Goal: Information Seeking & Learning: Learn about a topic

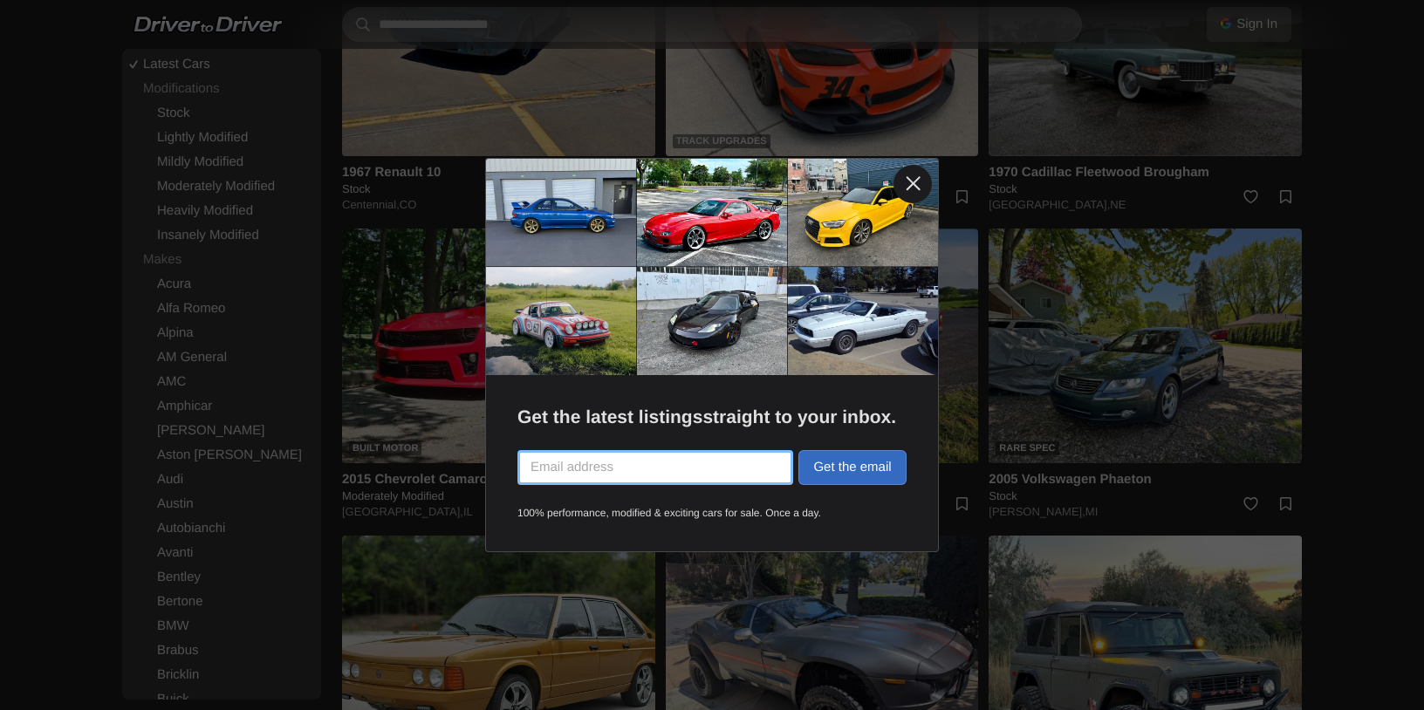
scroll to position [2716, 0]
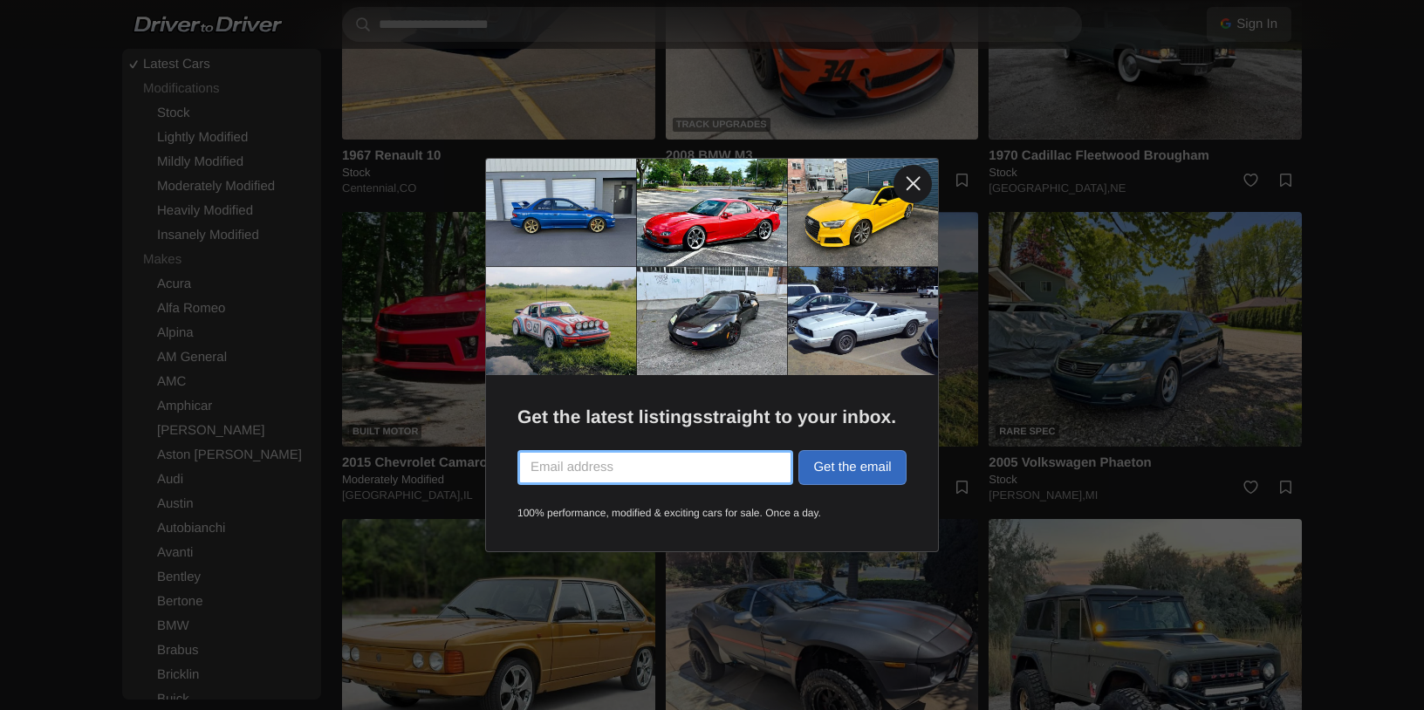
click at [912, 186] on link at bounding box center [912, 184] width 38 height 38
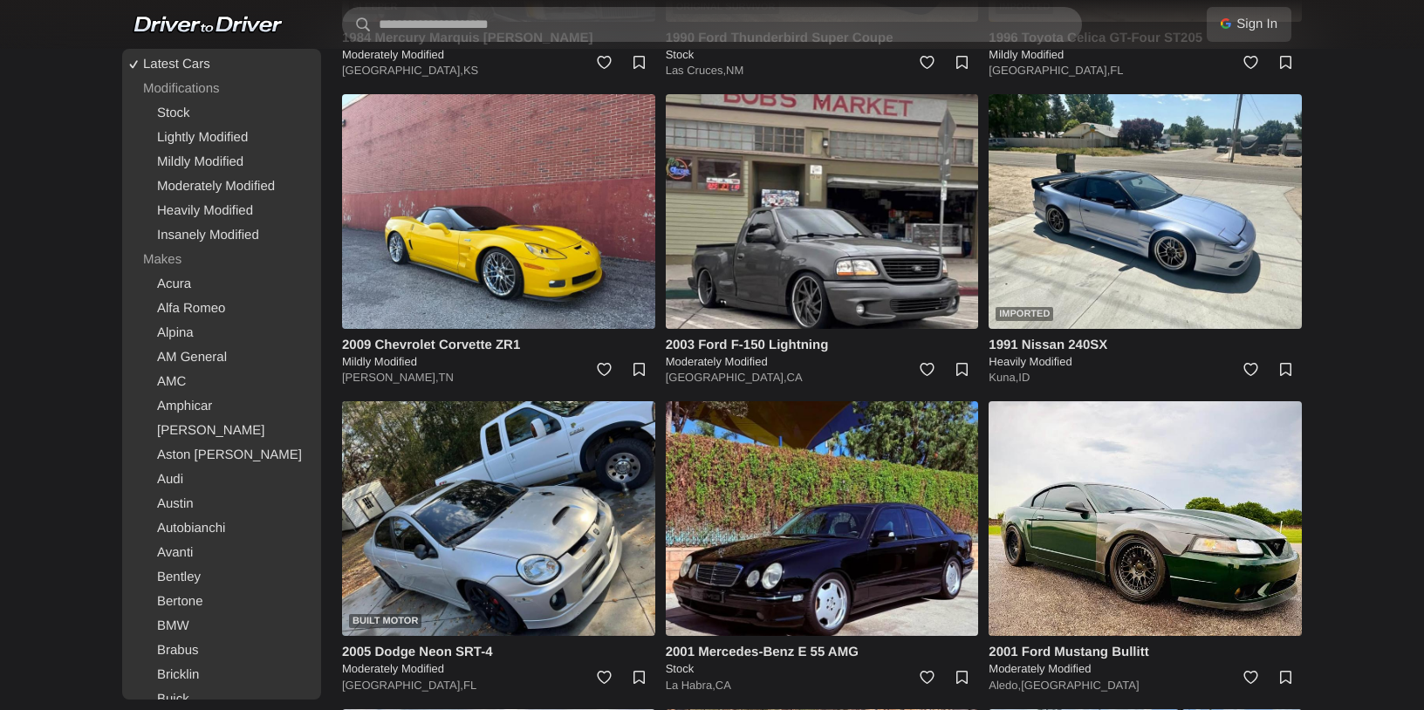
scroll to position [3762, 0]
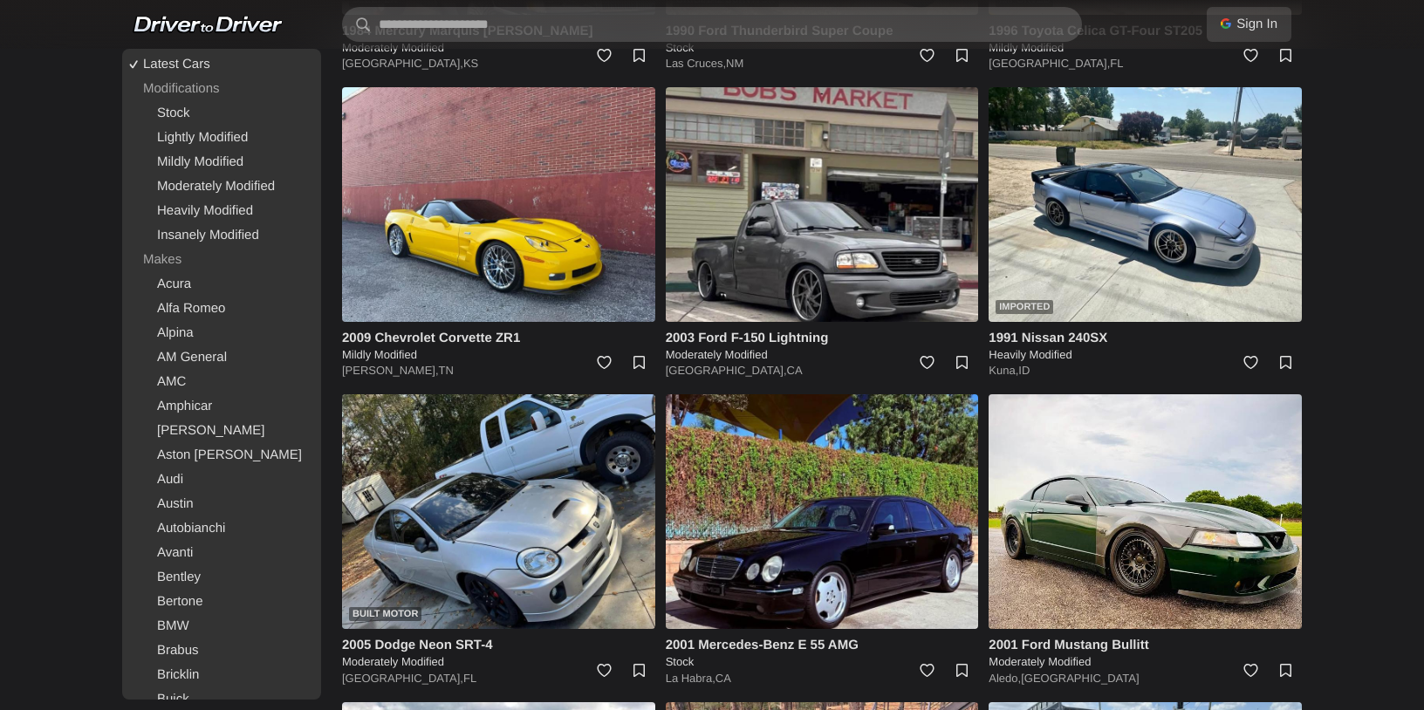
click at [1343, 381] on body "Sign In With Google Sign in with Google Use your existing Google account. No ne…" at bounding box center [712, 16] width 1424 height 7557
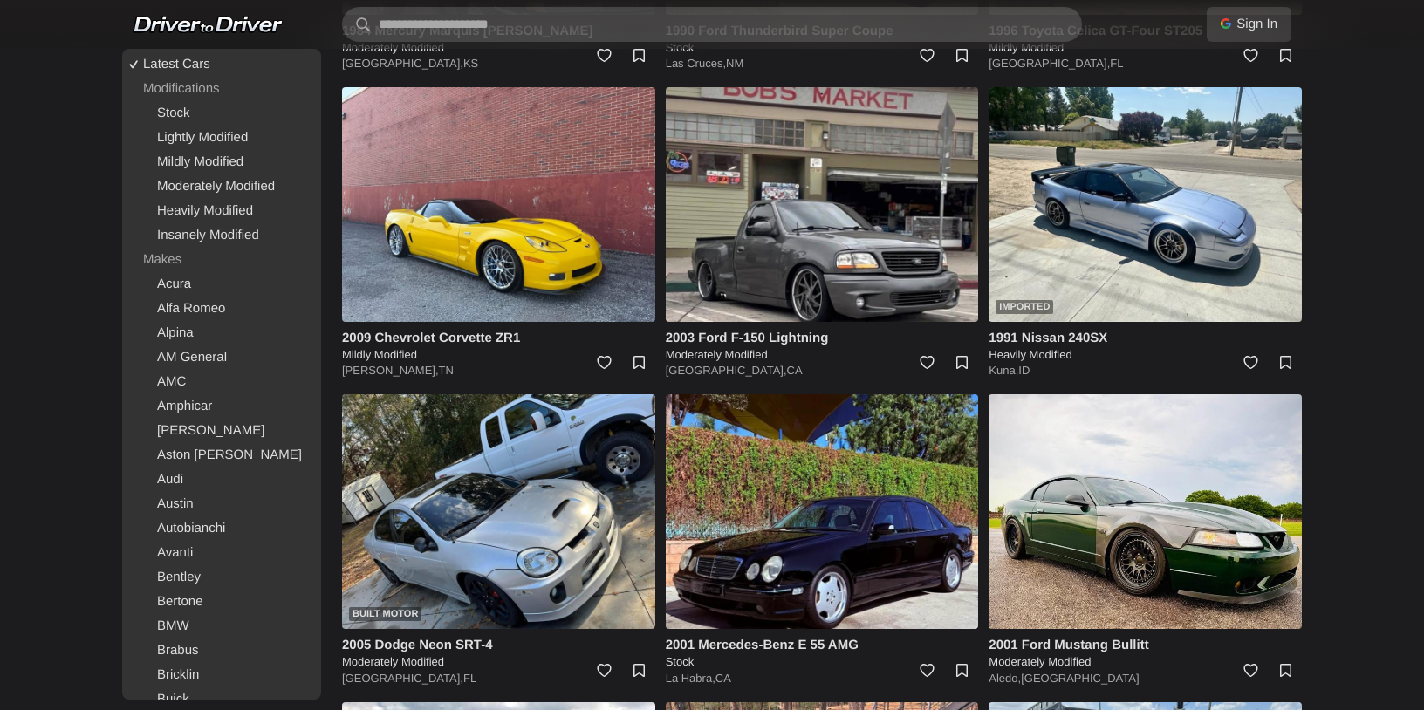
click at [1343, 381] on body "Sign In With Google Sign in with Google Use your existing Google account. No ne…" at bounding box center [712, 16] width 1424 height 7557
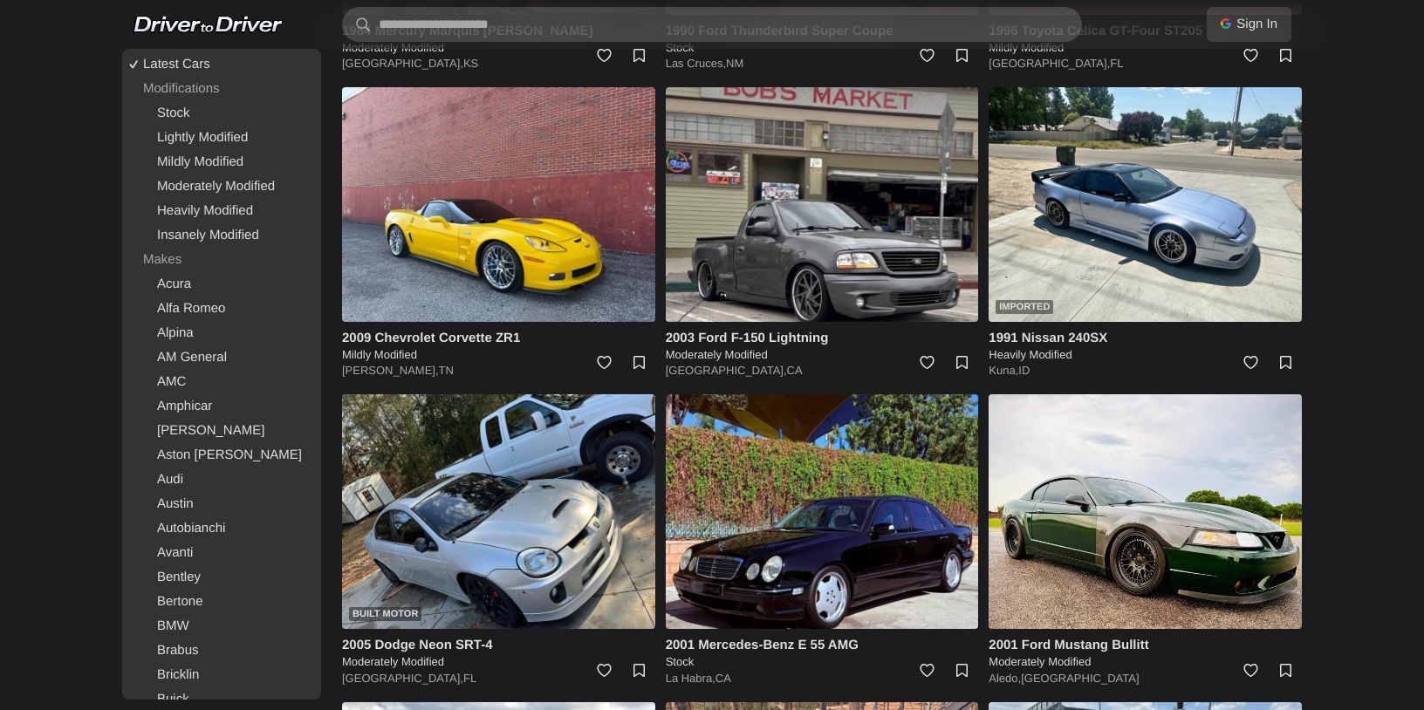
click at [1343, 381] on body "Sign In With Google Sign in with Google Use your existing Google account. No ne…" at bounding box center [712, 16] width 1424 height 7557
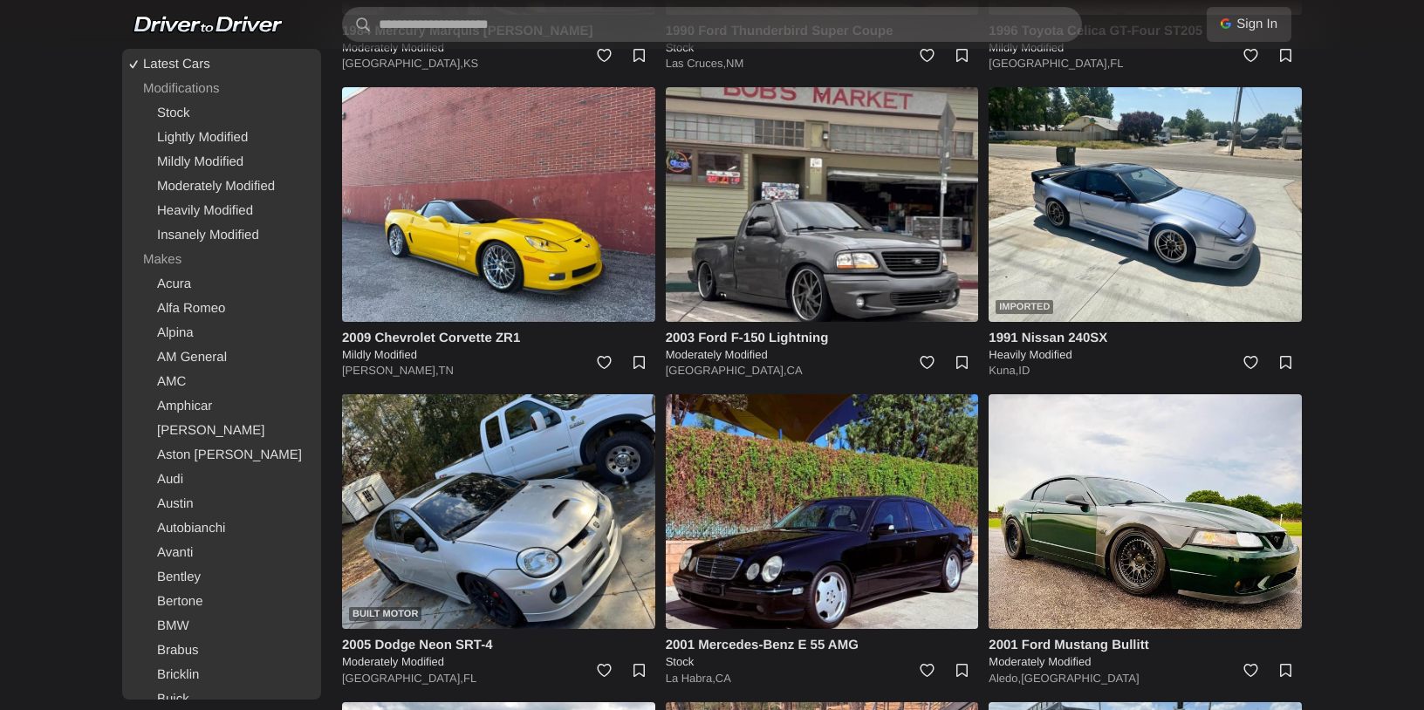
click at [1343, 381] on body "Sign In With Google Sign in with Google Use your existing Google account. No ne…" at bounding box center [712, 16] width 1424 height 7557
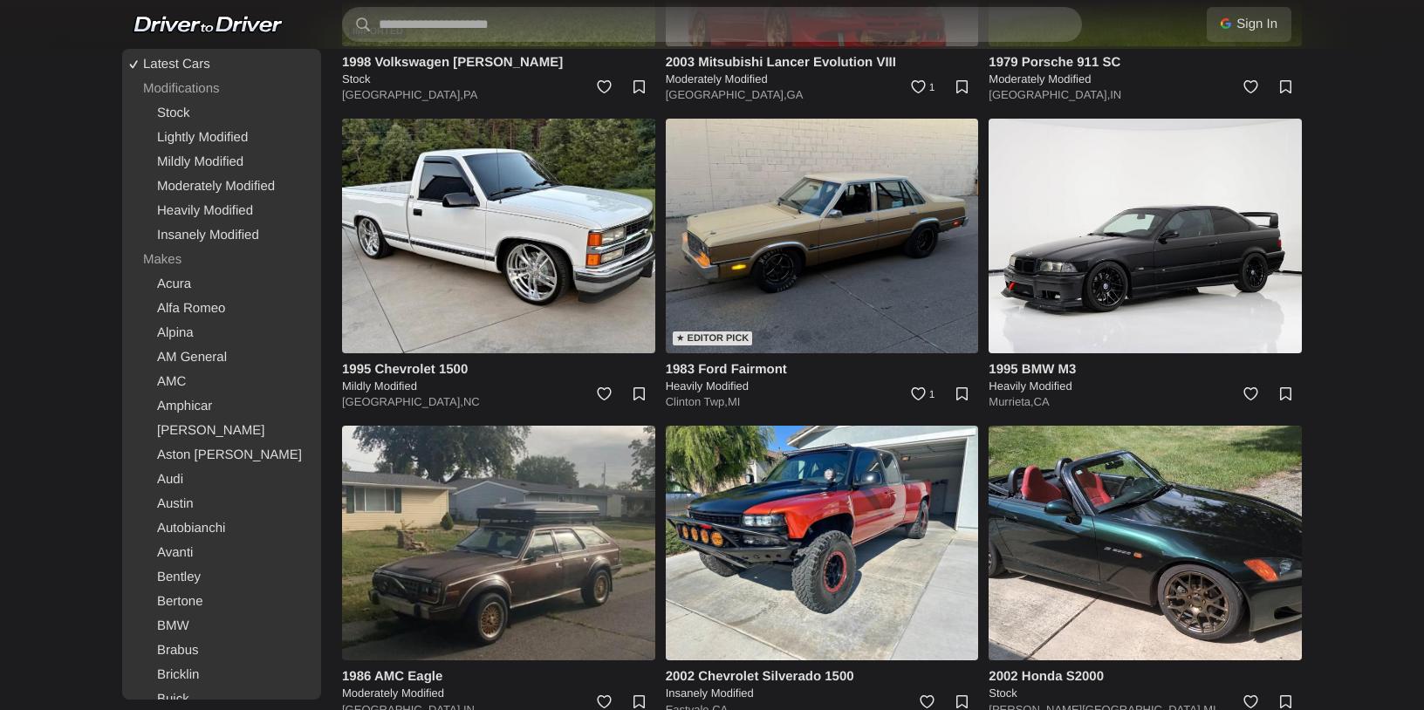
scroll to position [7113, 0]
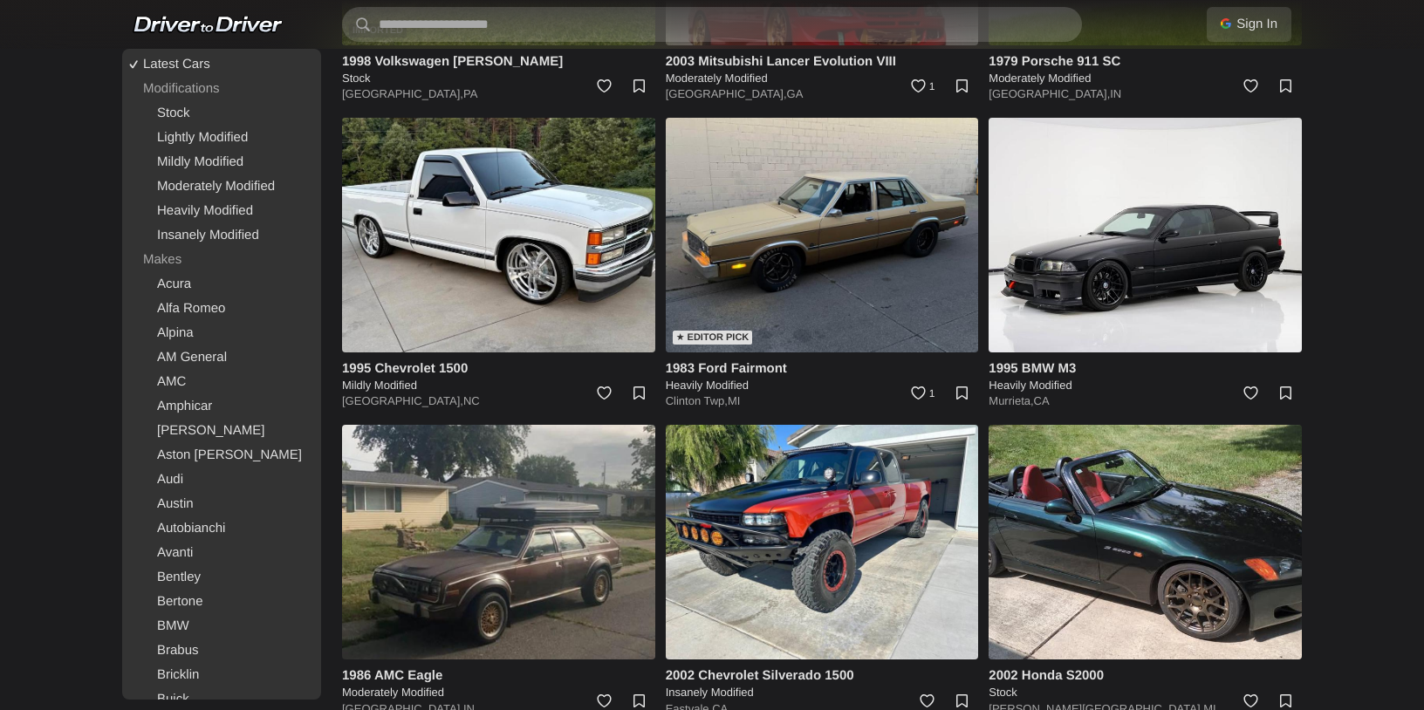
click at [1036, 359] on h4 "1995 BMW M3" at bounding box center [1144, 368] width 313 height 18
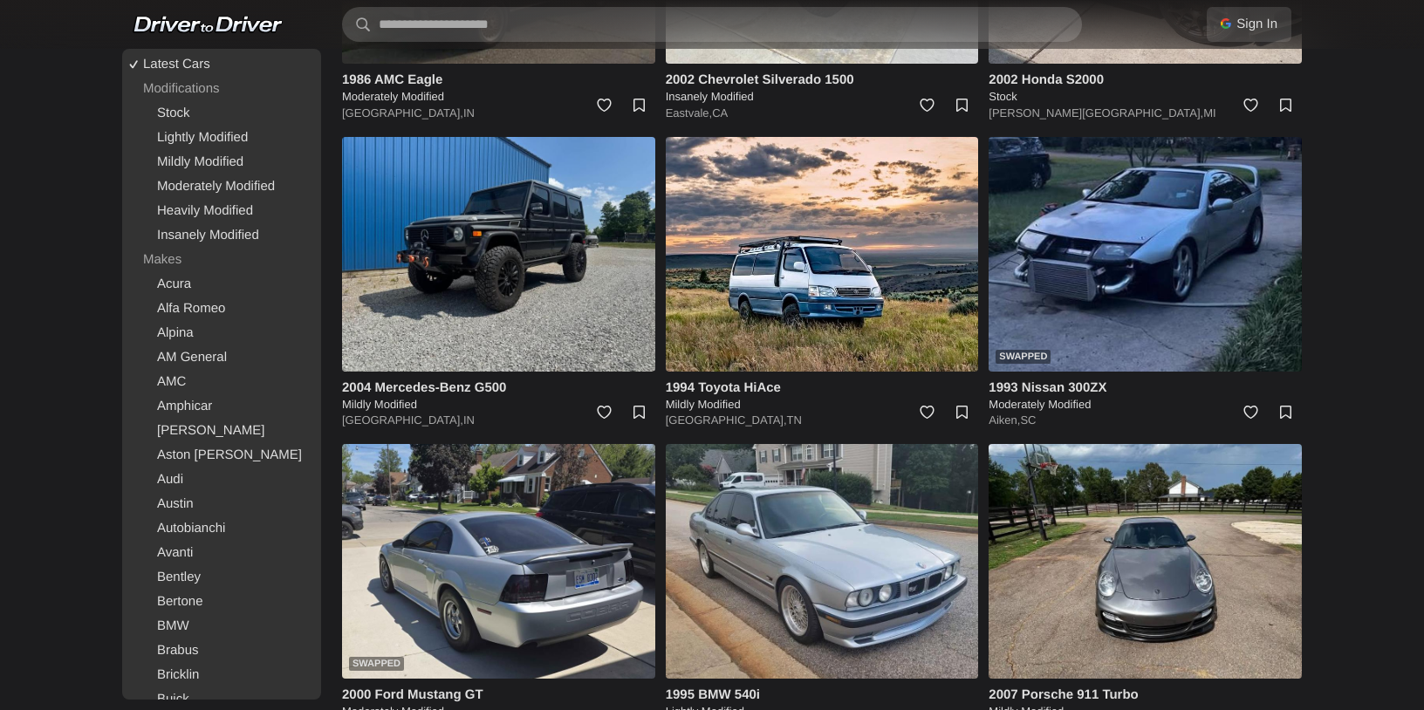
scroll to position [7715, 0]
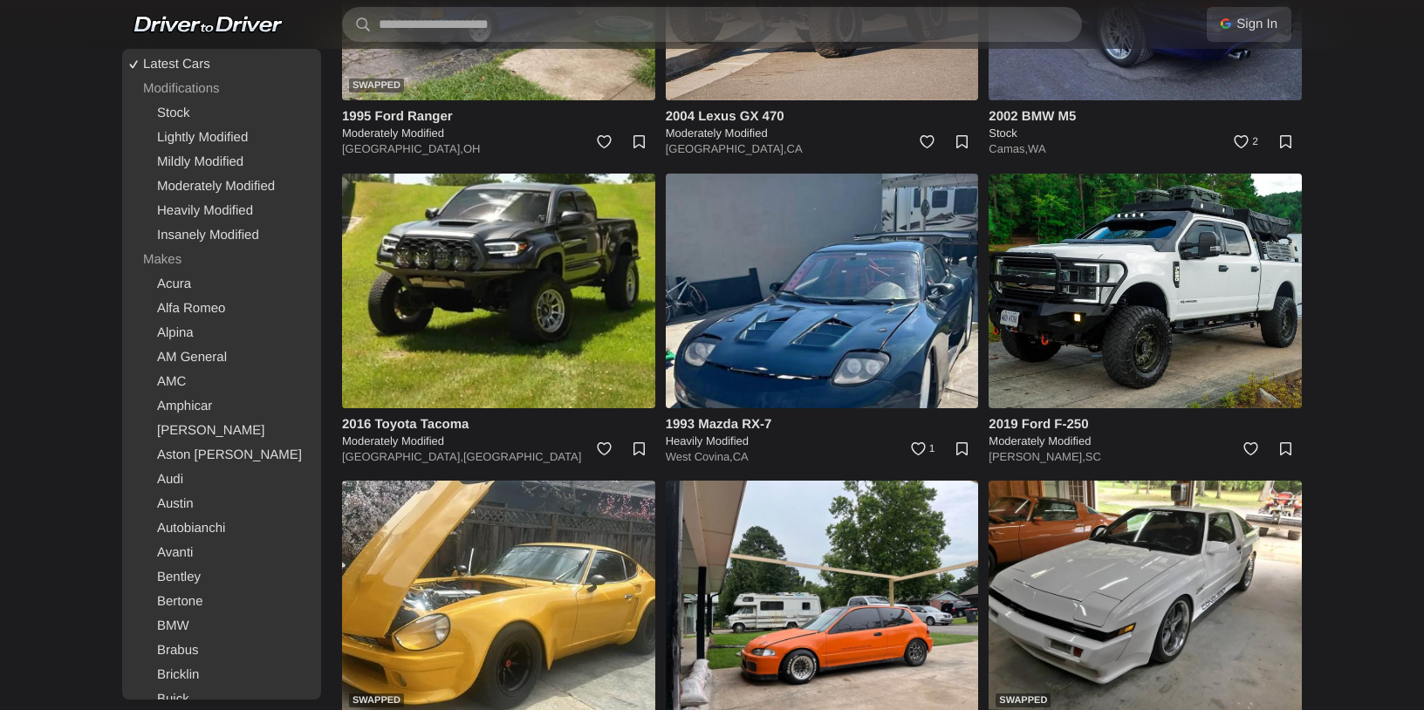
scroll to position [9212, 0]
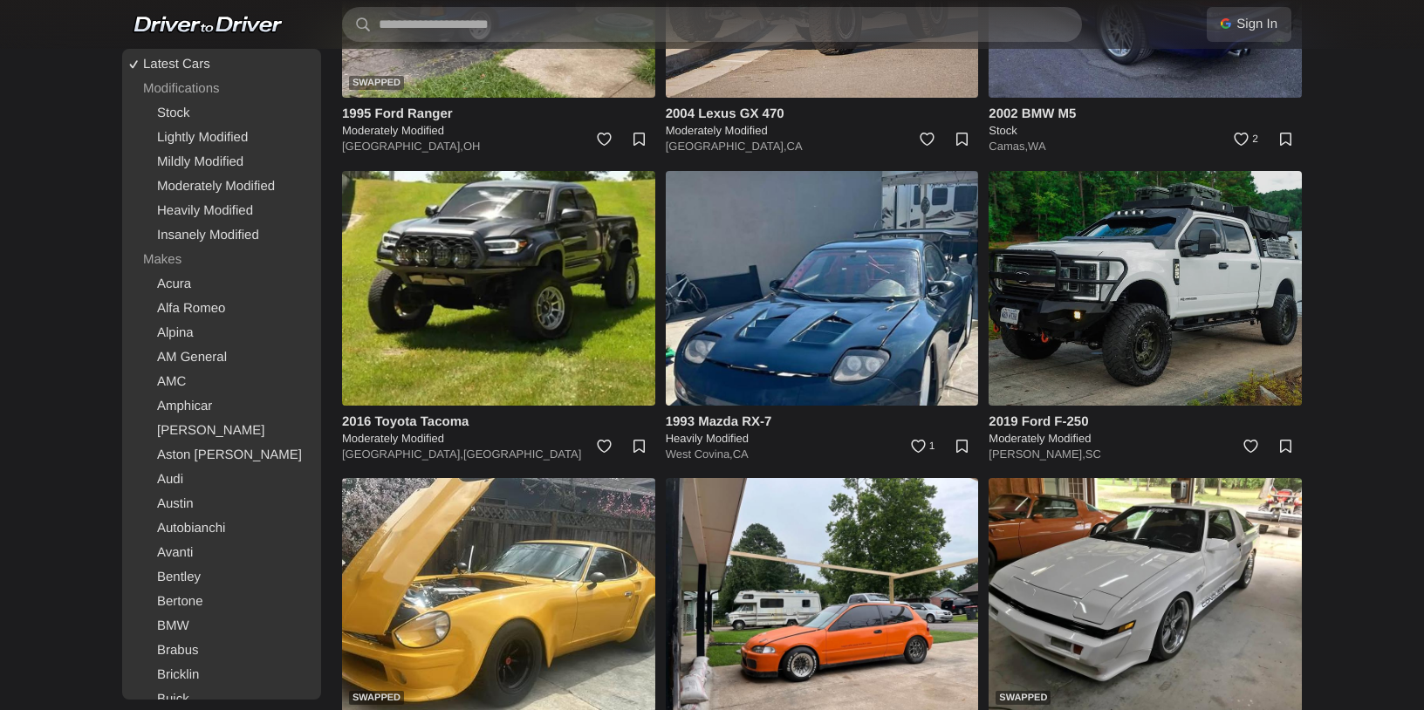
click at [1233, 272] on img at bounding box center [1144, 288] width 313 height 235
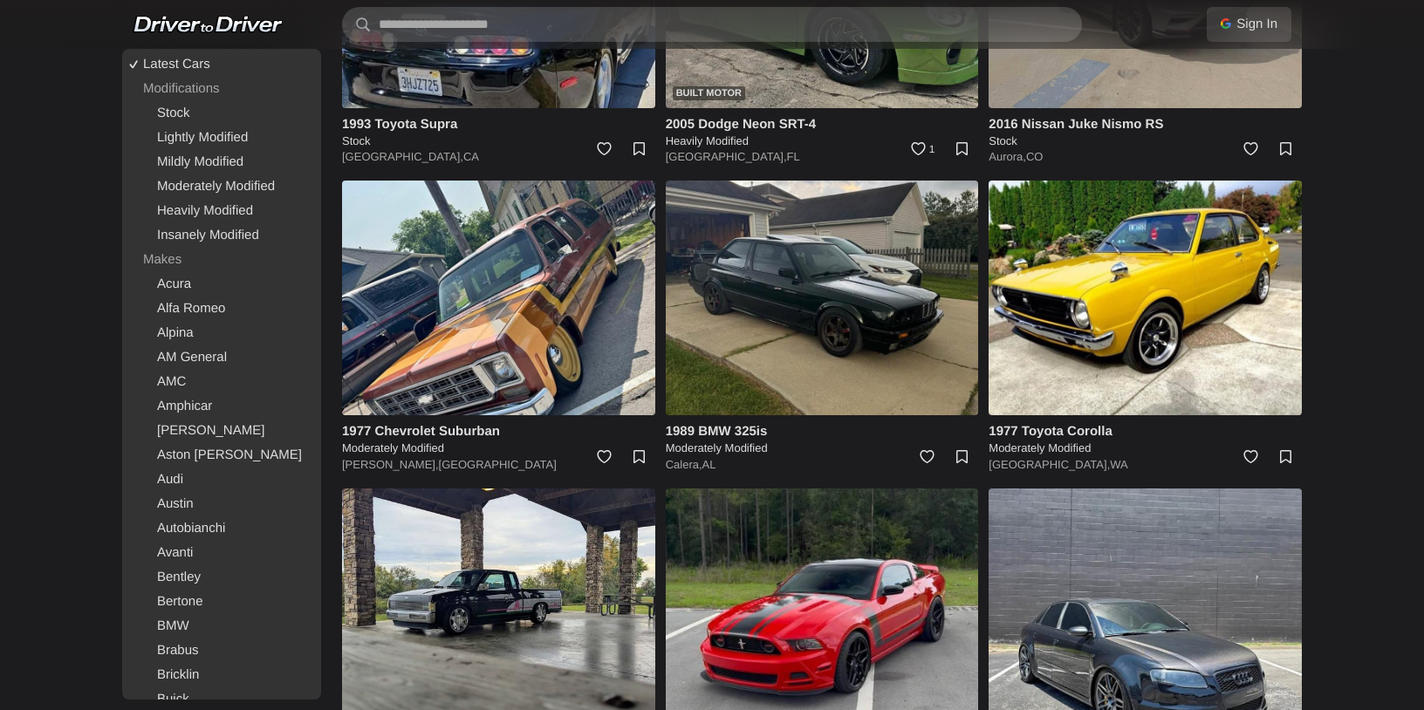
scroll to position [10753, 0]
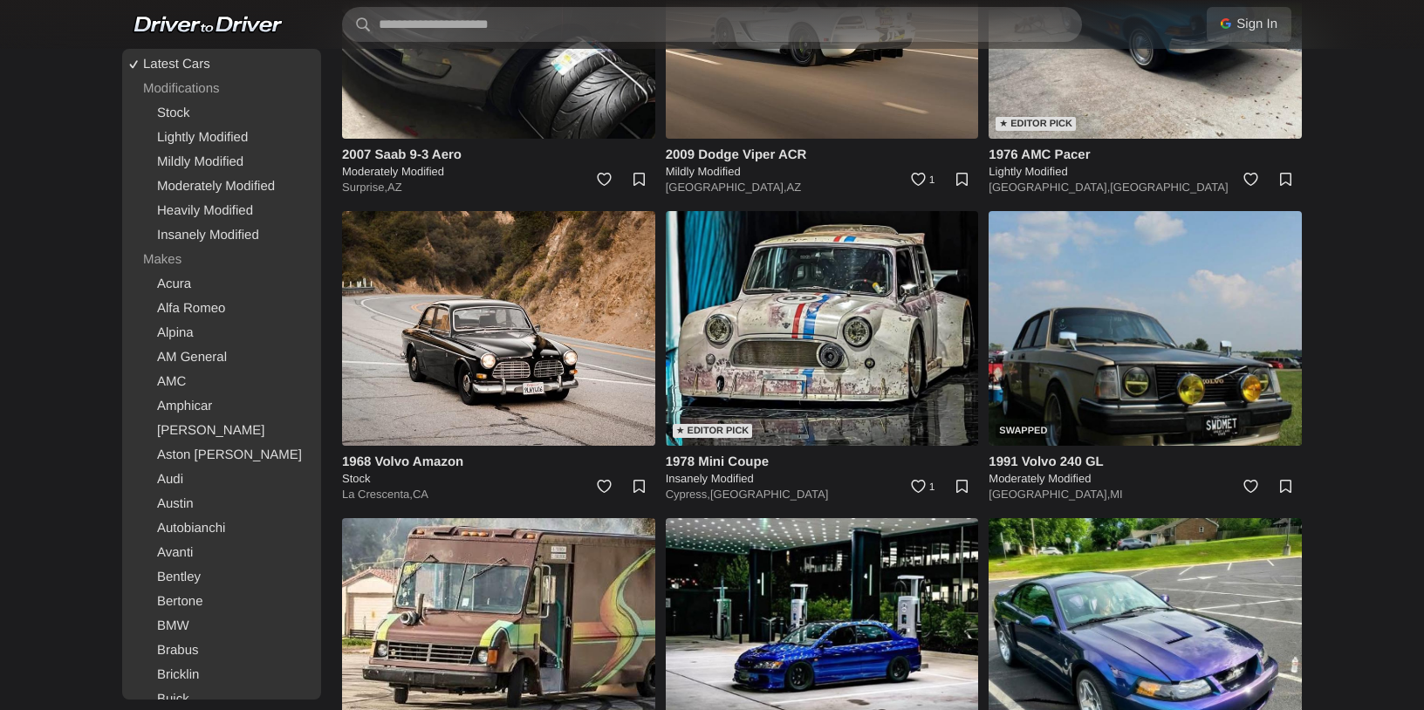
scroll to position [15659, 0]
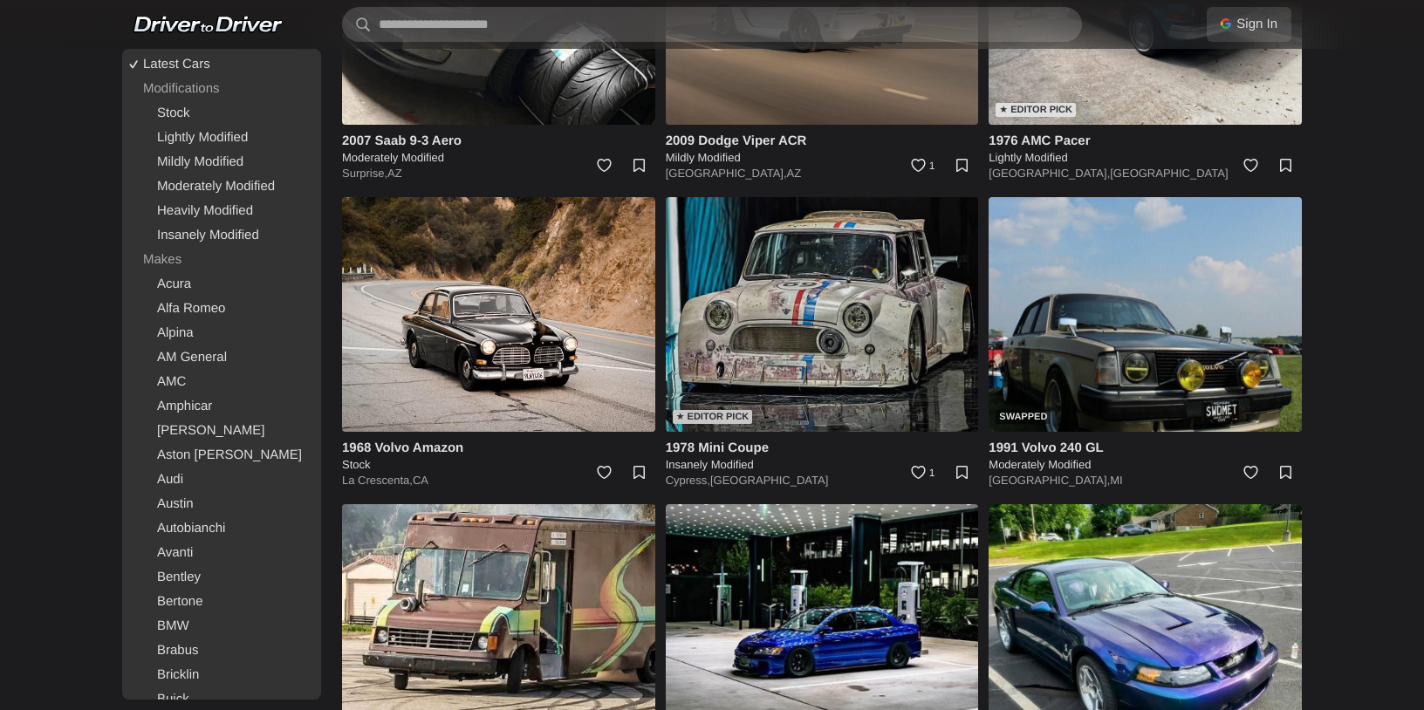
click at [890, 280] on img at bounding box center [822, 314] width 313 height 235
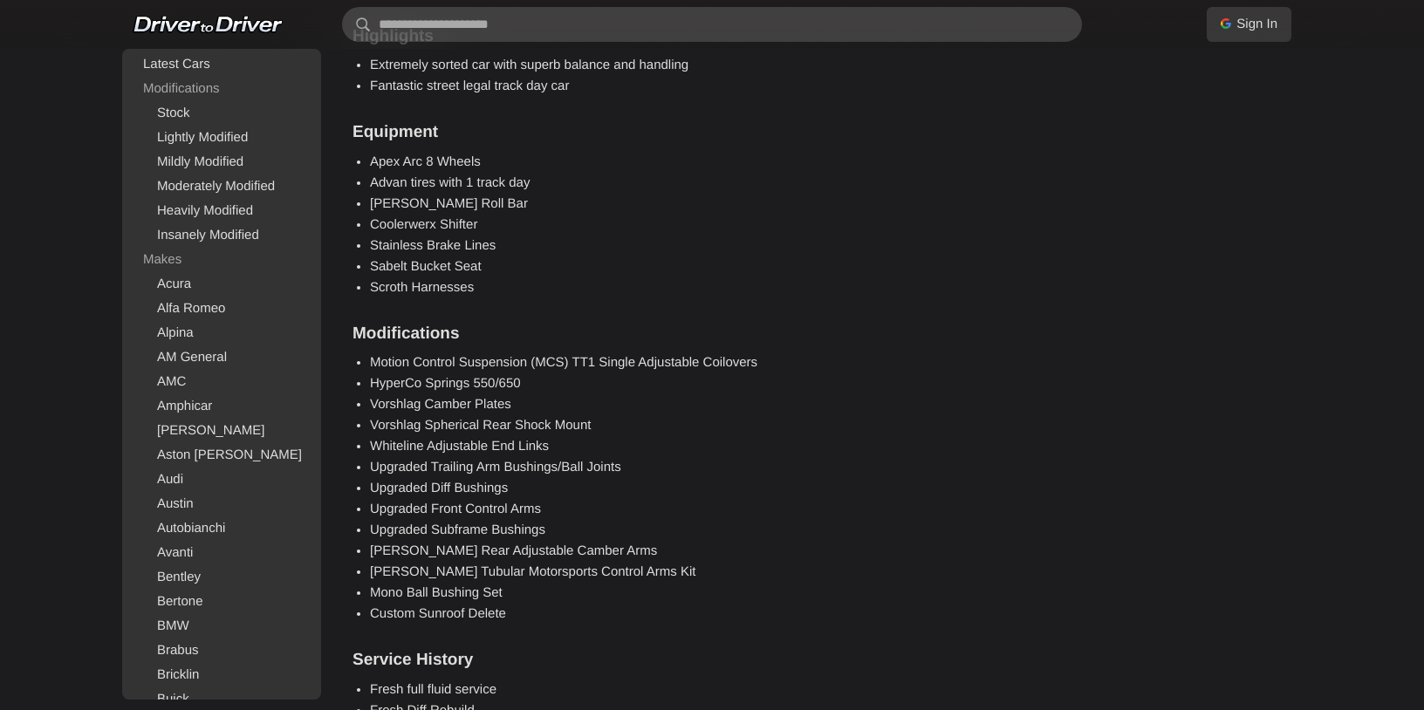
scroll to position [1746, 0]
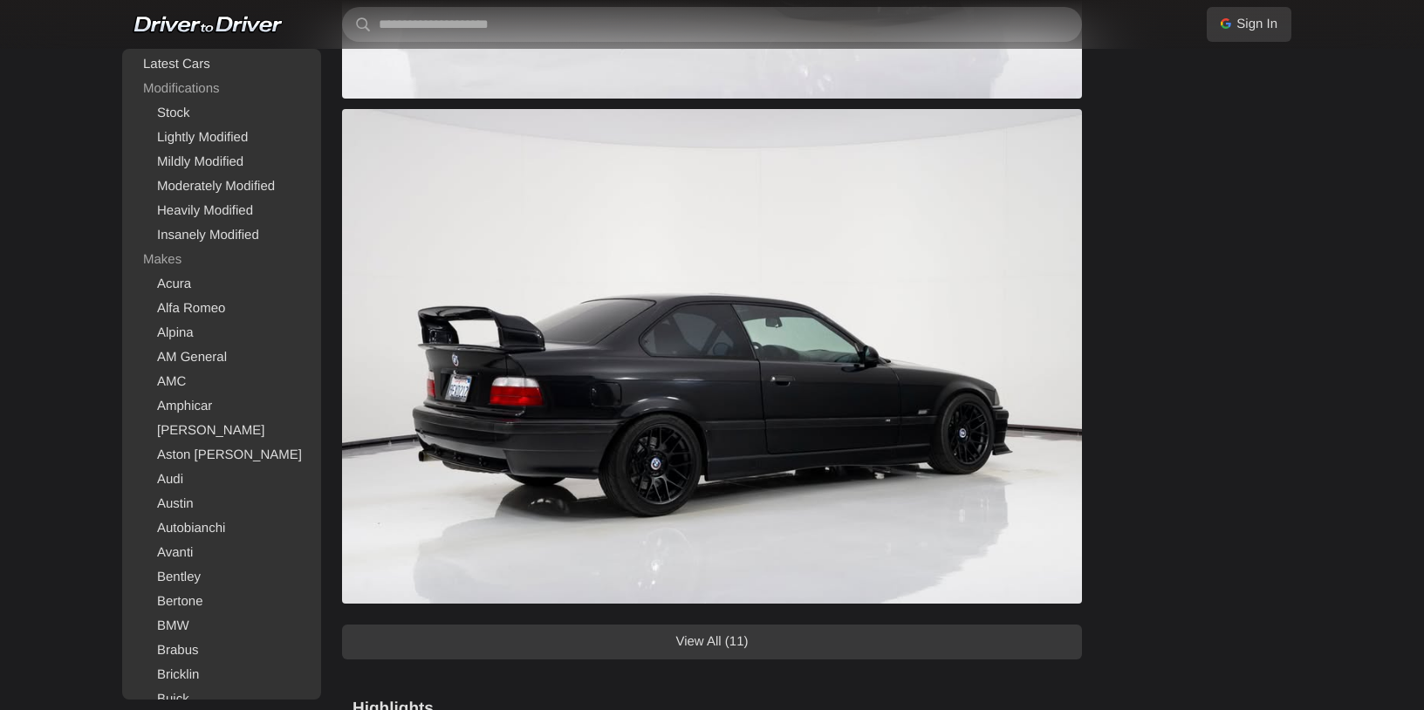
scroll to position [1165, 0]
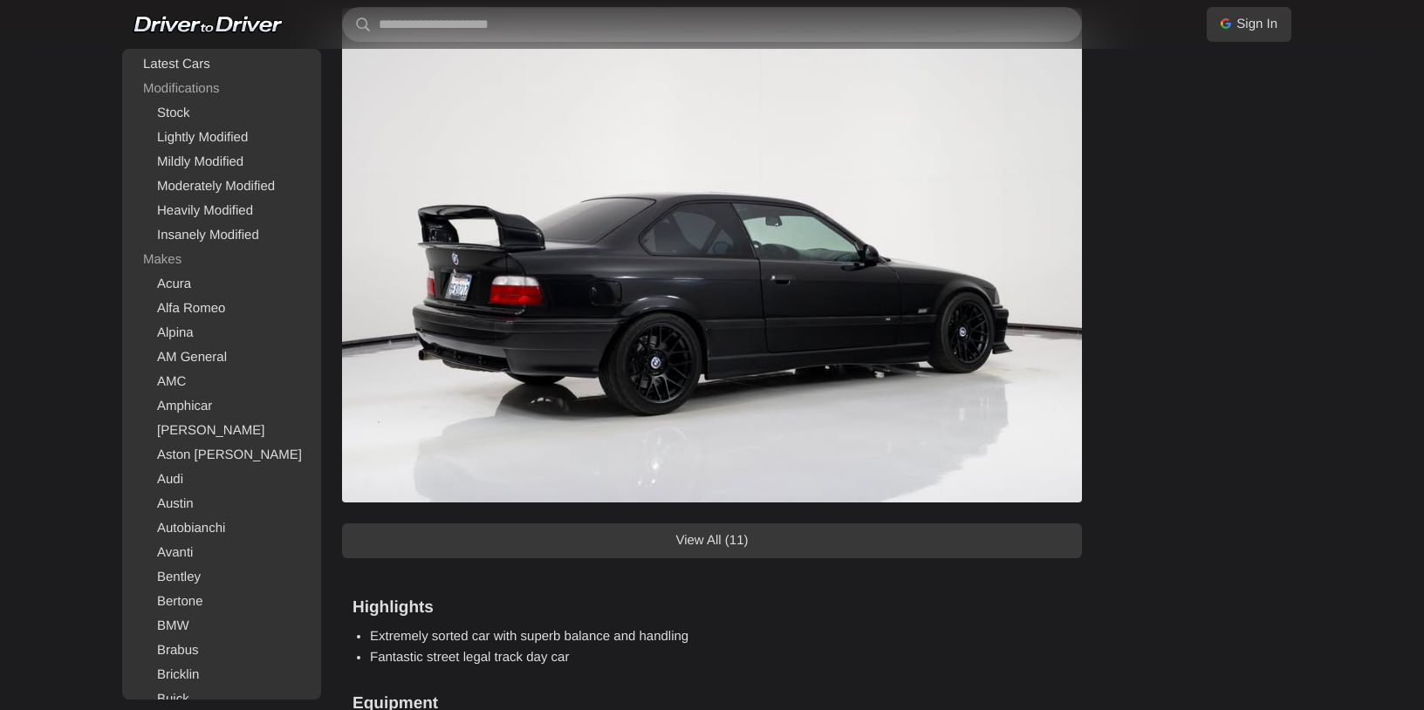
click at [884, 543] on link "View All (11)" at bounding box center [712, 540] width 740 height 35
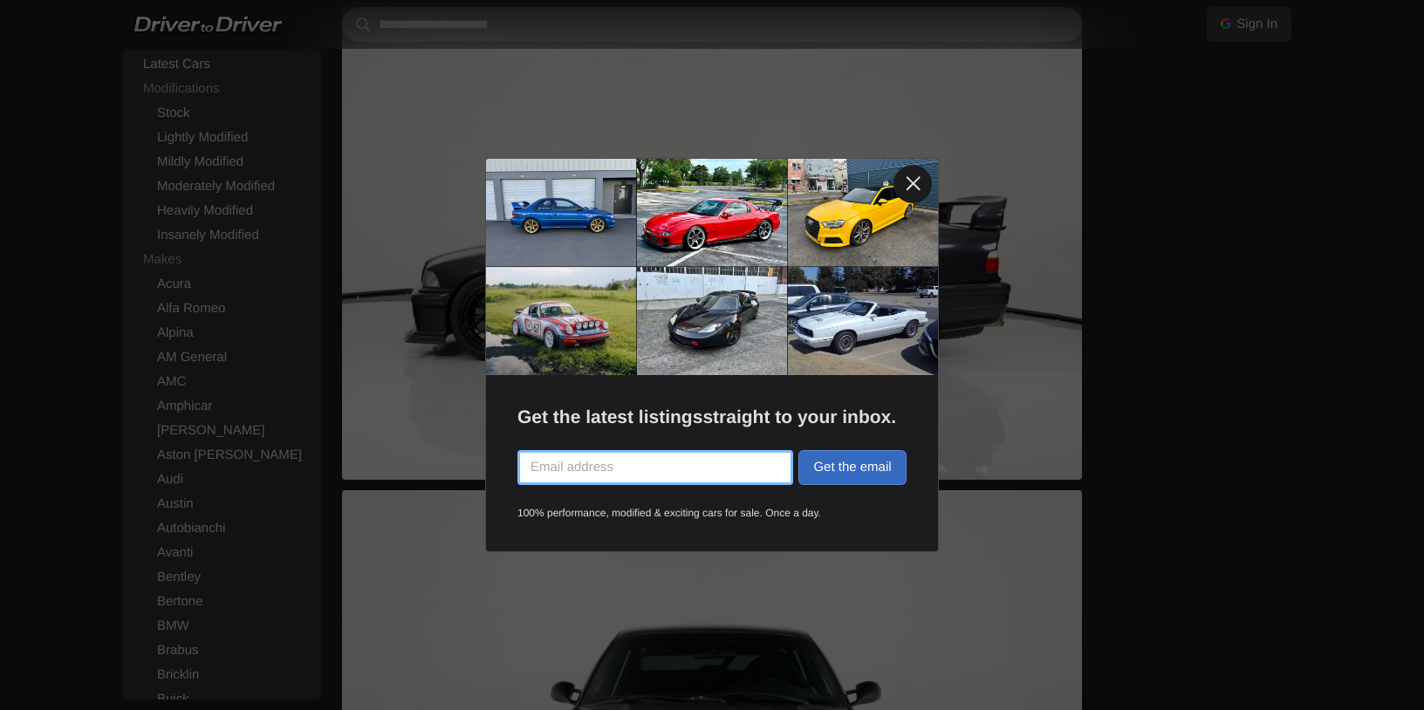
scroll to position [2202, 0]
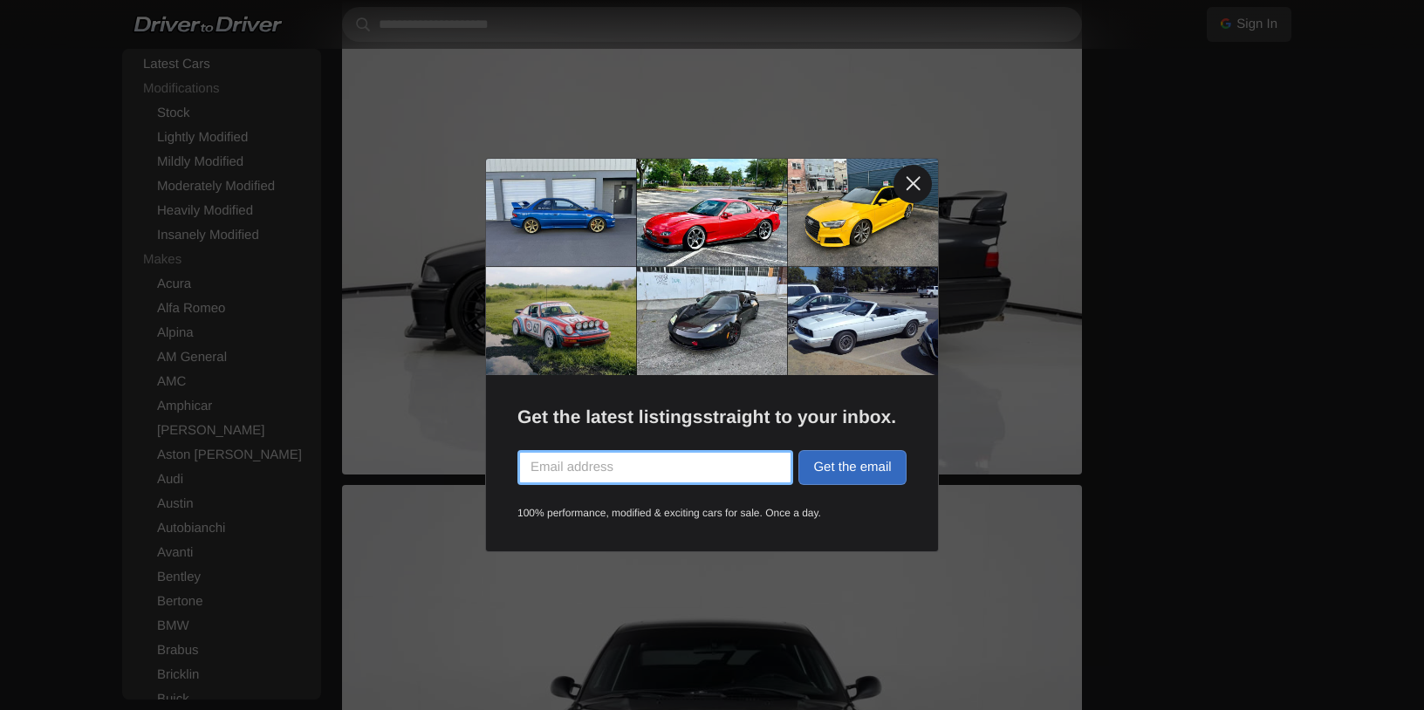
click at [911, 190] on link at bounding box center [912, 184] width 38 height 38
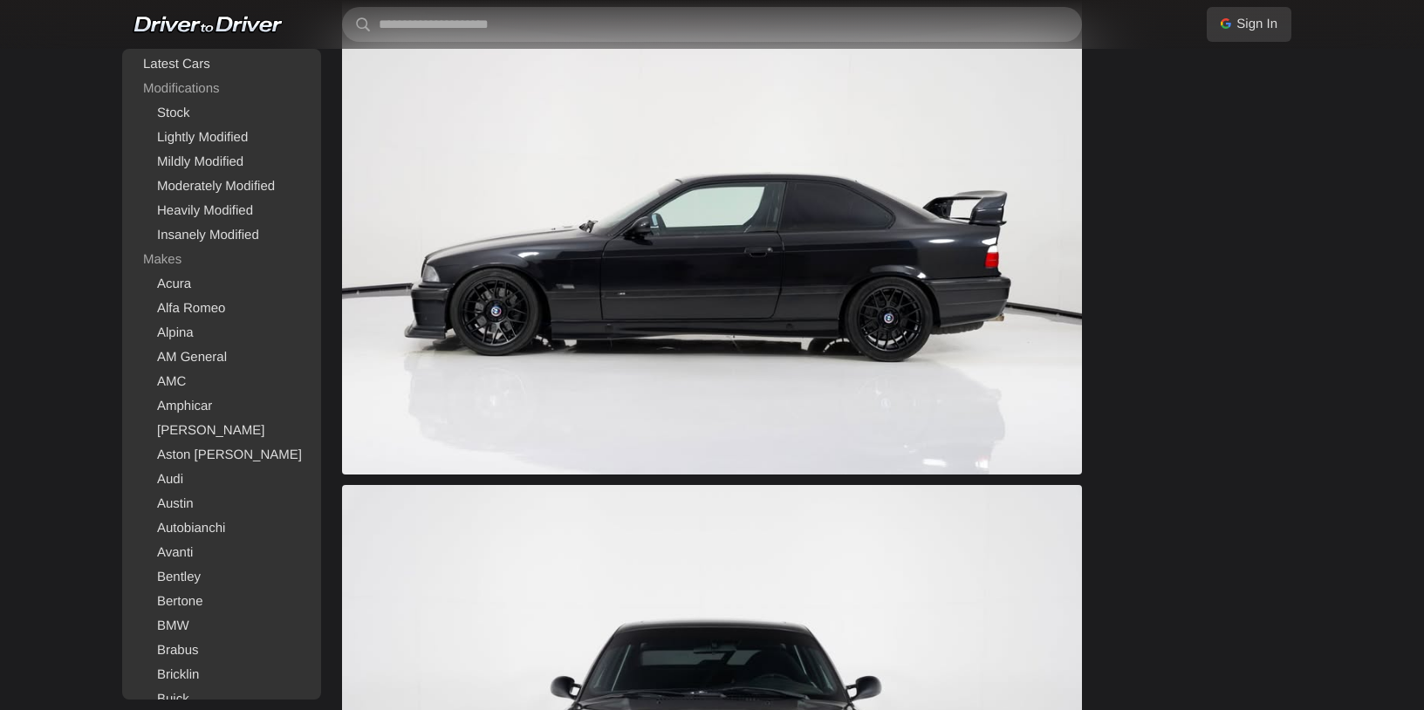
click at [1206, 233] on div "Specifics ← Move left → Move right ↑ Move up ↓ Move down + Zoom in - Zoom out H…" at bounding box center [1202, 710] width 199 height 5495
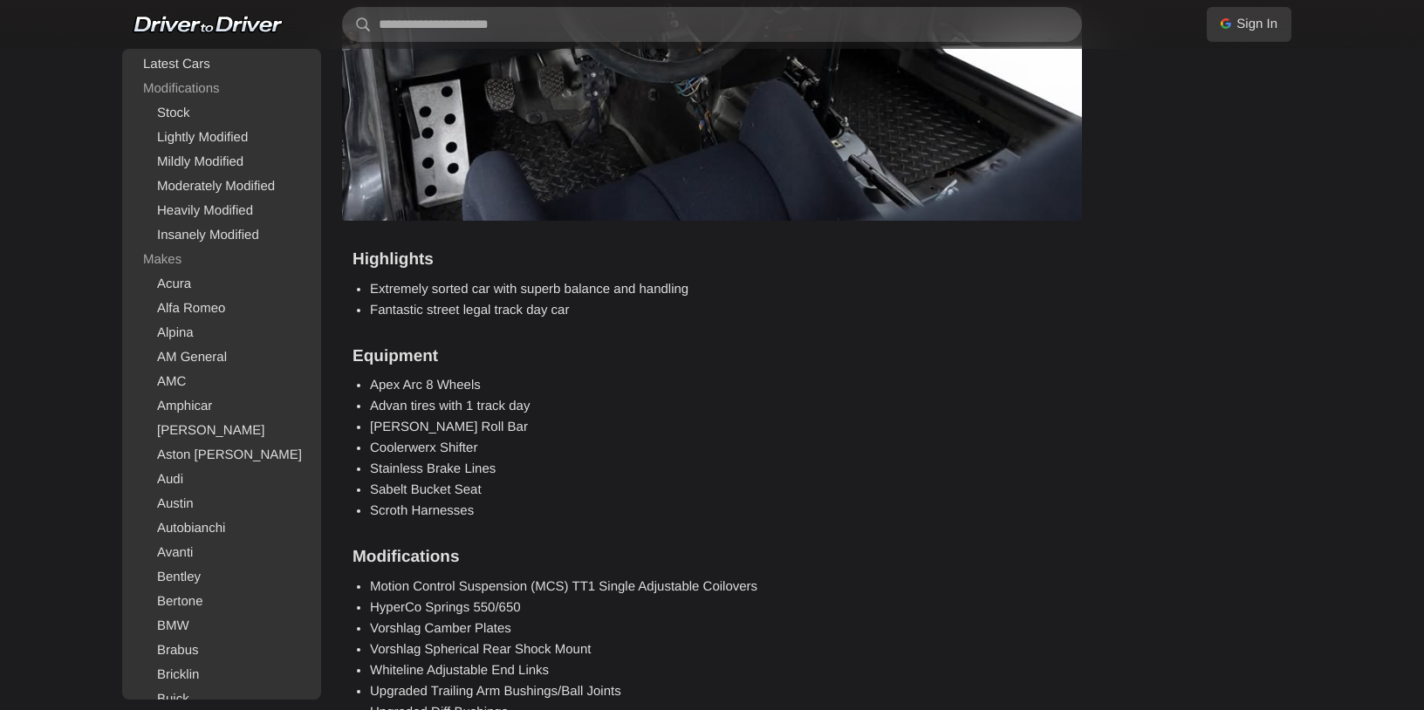
scroll to position [5436, 0]
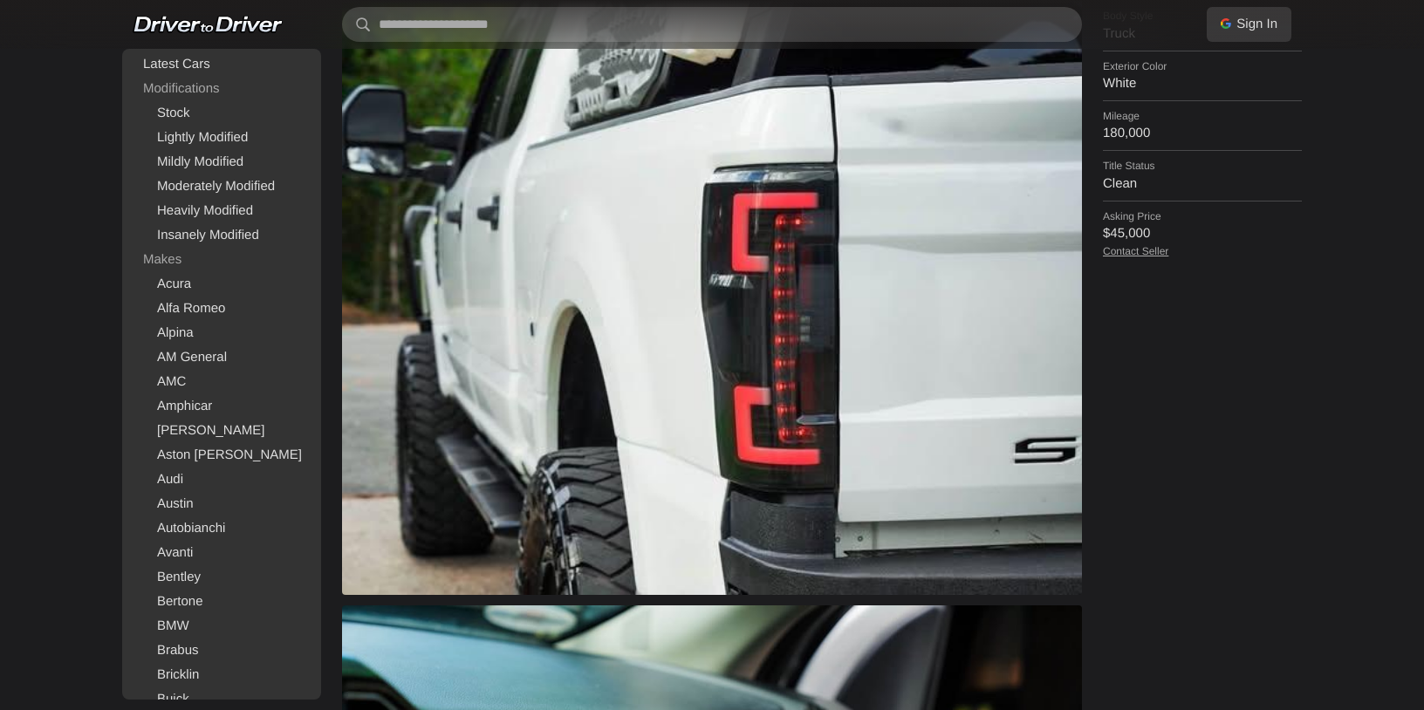
scroll to position [820, 0]
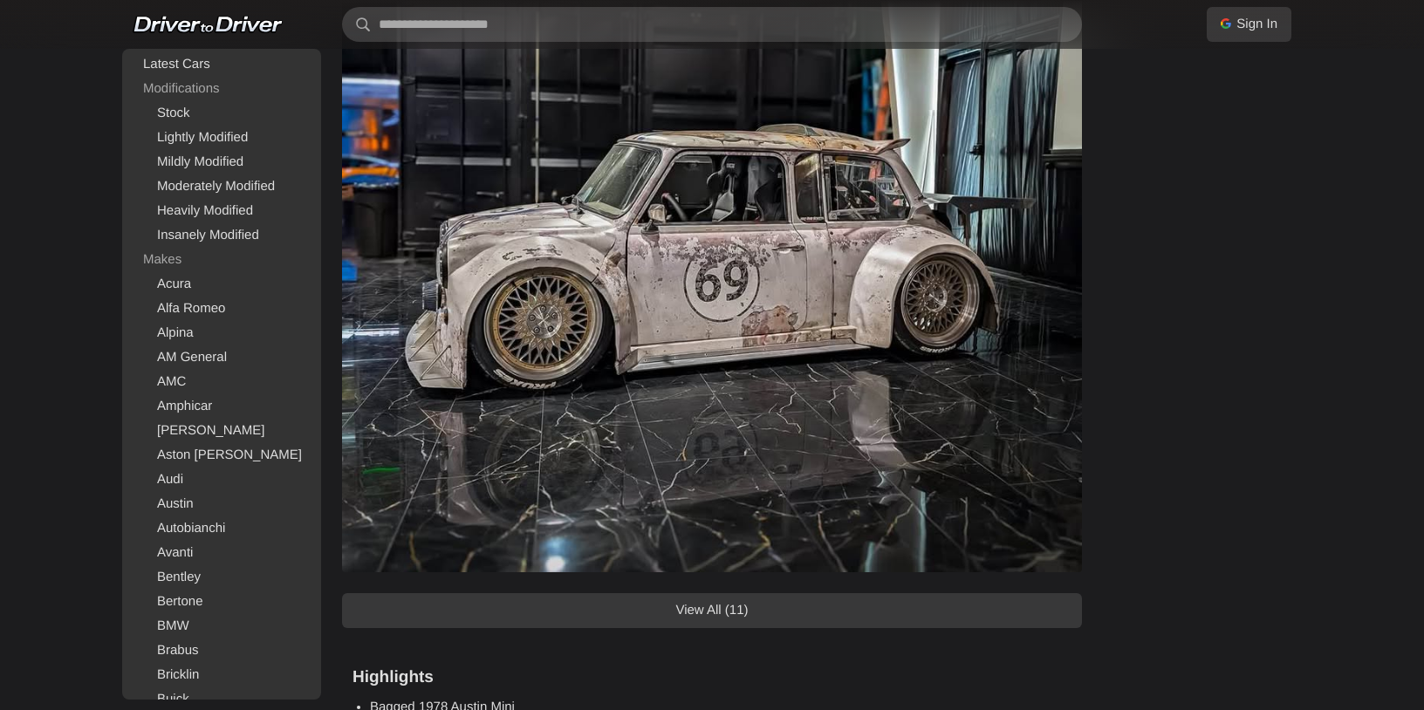
scroll to position [1835, 0]
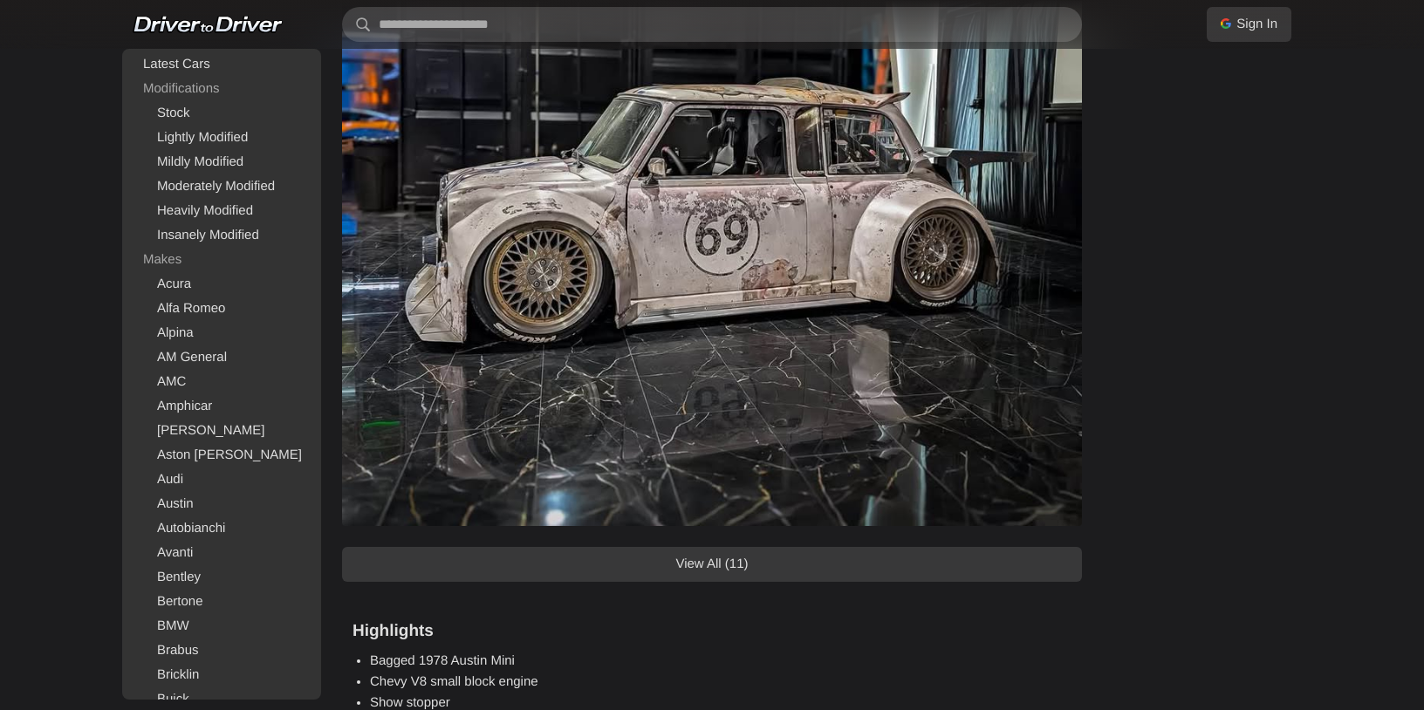
scroll to position [1885, 0]
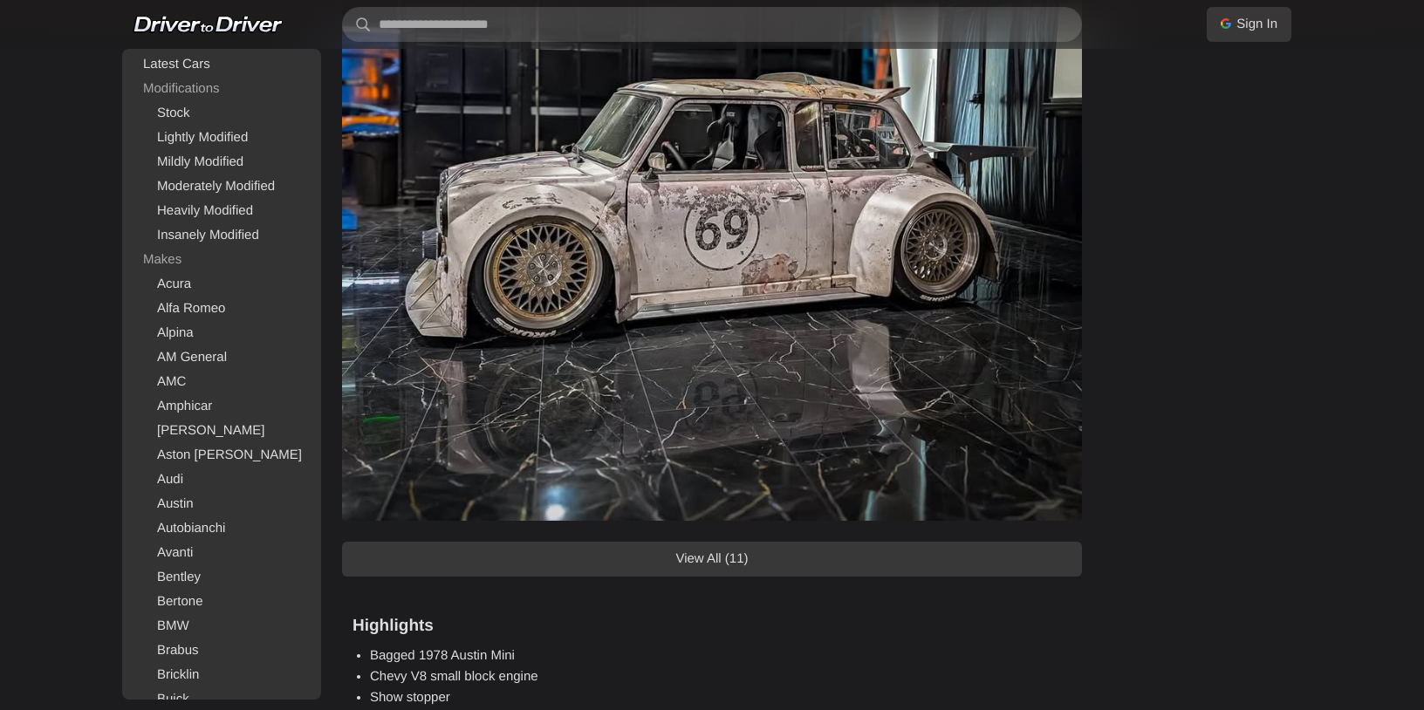
click at [906, 554] on link "View All (11)" at bounding box center [712, 559] width 740 height 35
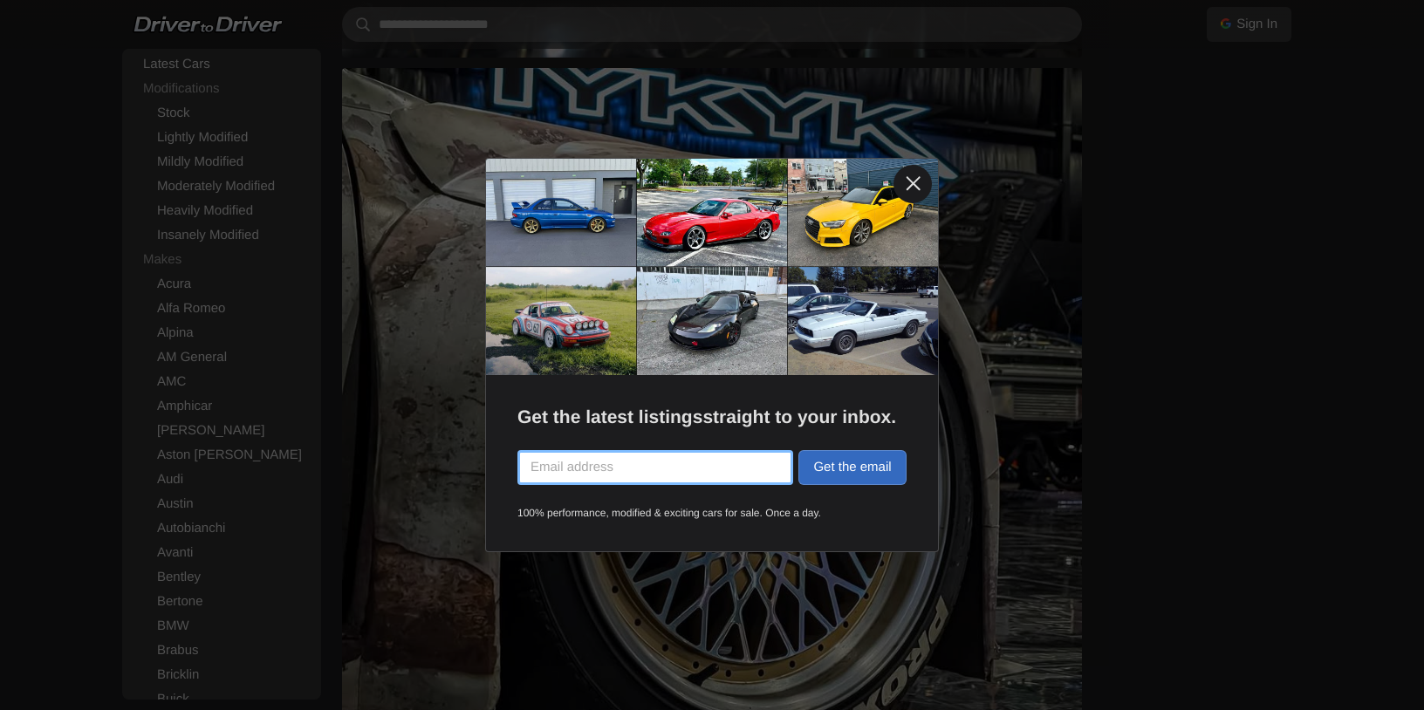
scroll to position [2370, 0]
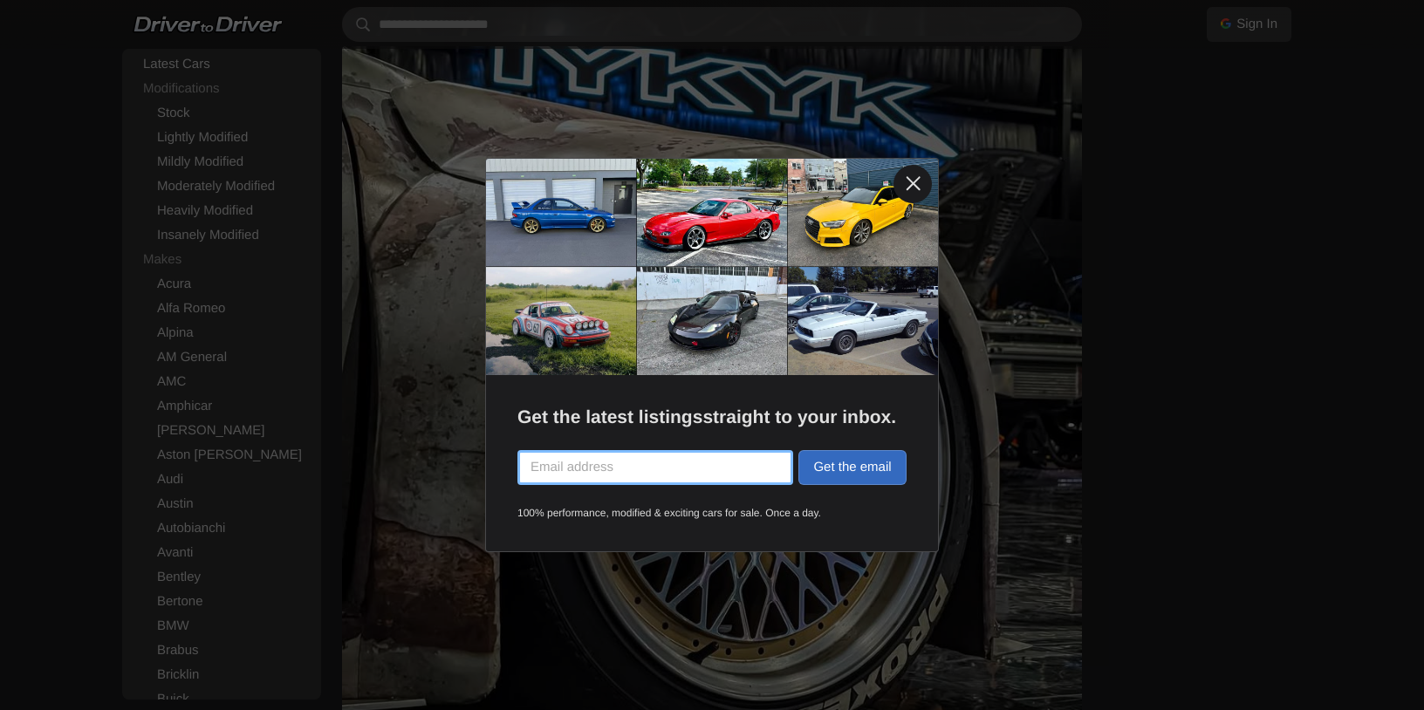
click at [914, 181] on link at bounding box center [912, 184] width 38 height 38
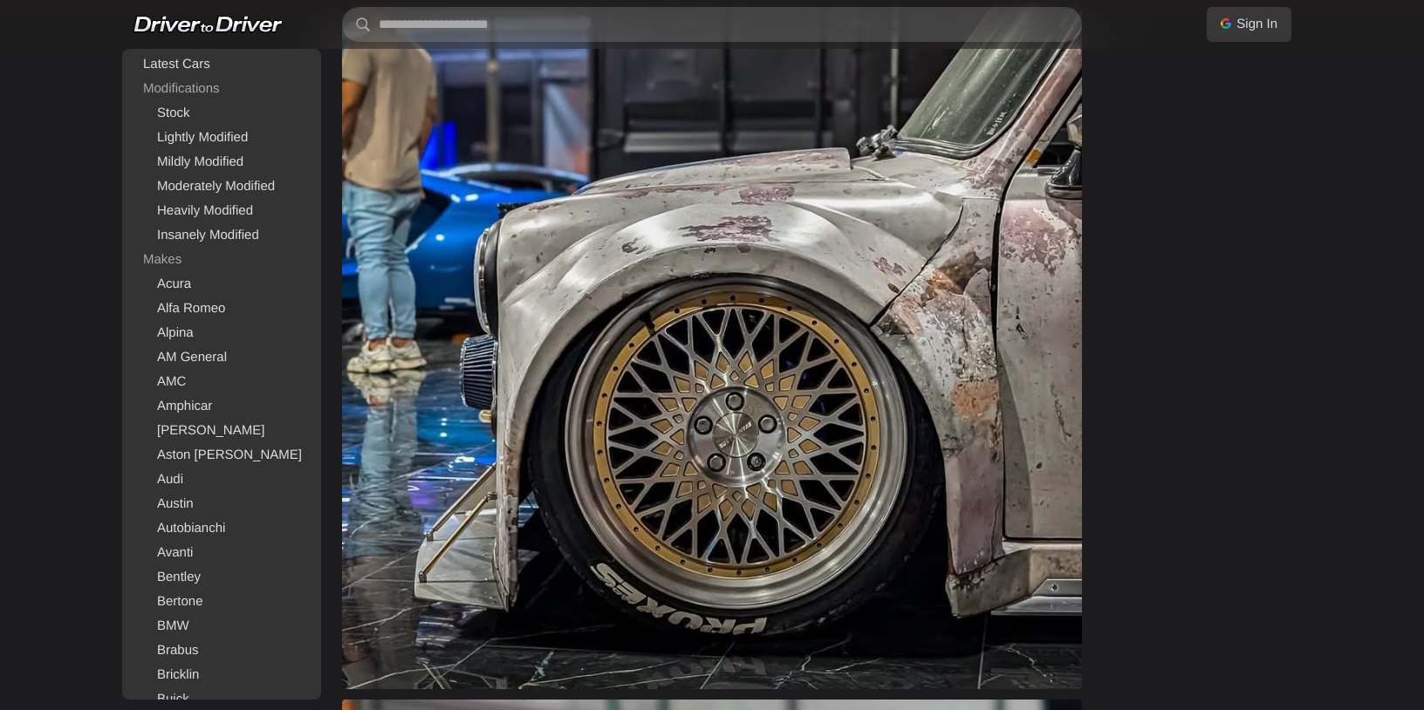
scroll to position [5476, 0]
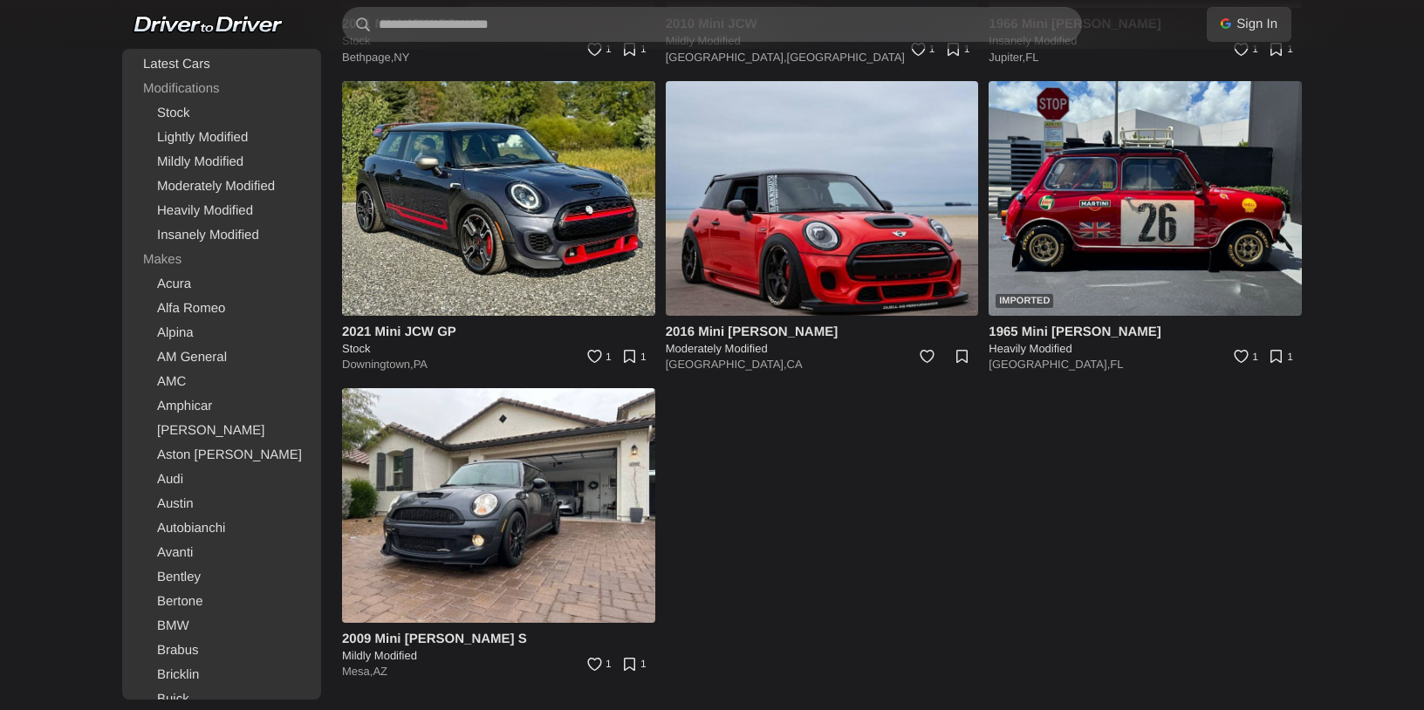
scroll to position [10594, 0]
